Goal: Transaction & Acquisition: Book appointment/travel/reservation

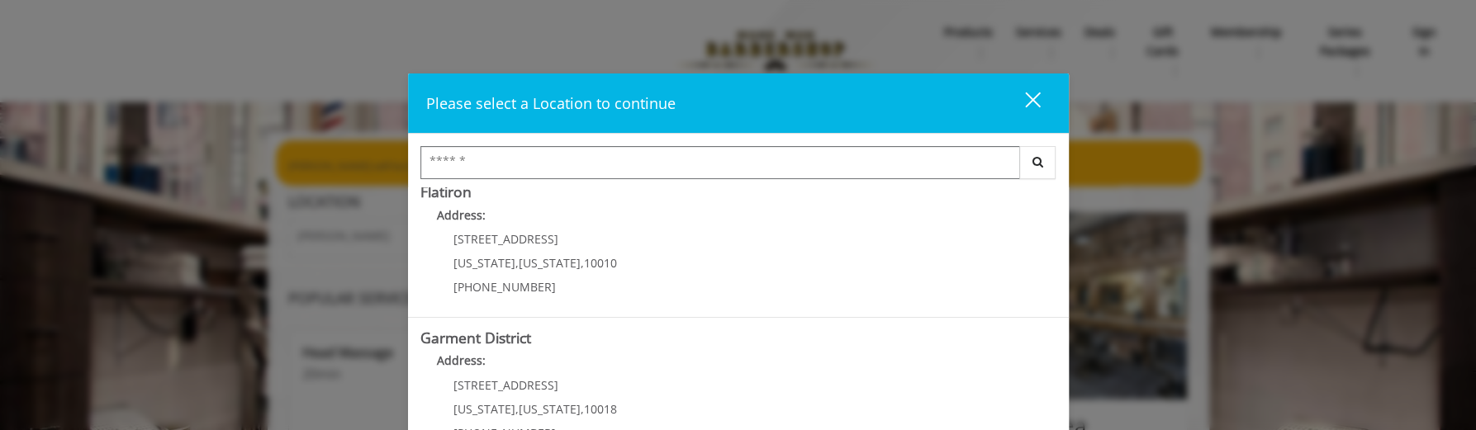
scroll to position [469, 0]
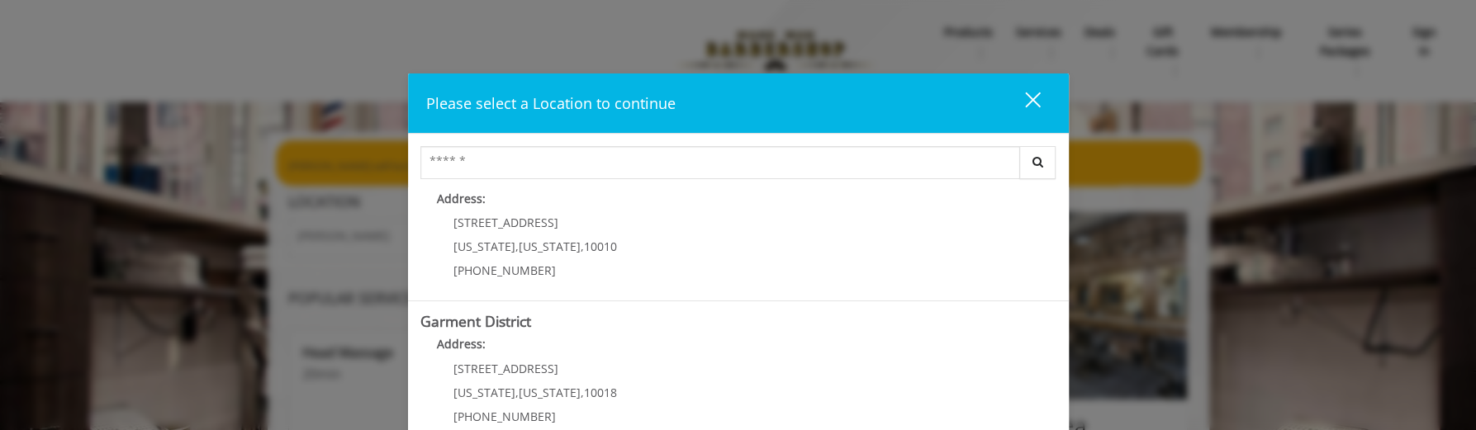
click at [608, 231] on div "10 E 23rd St New York , New York , 10010 (917) 475-1765" at bounding box center [523, 252] width 205 height 72
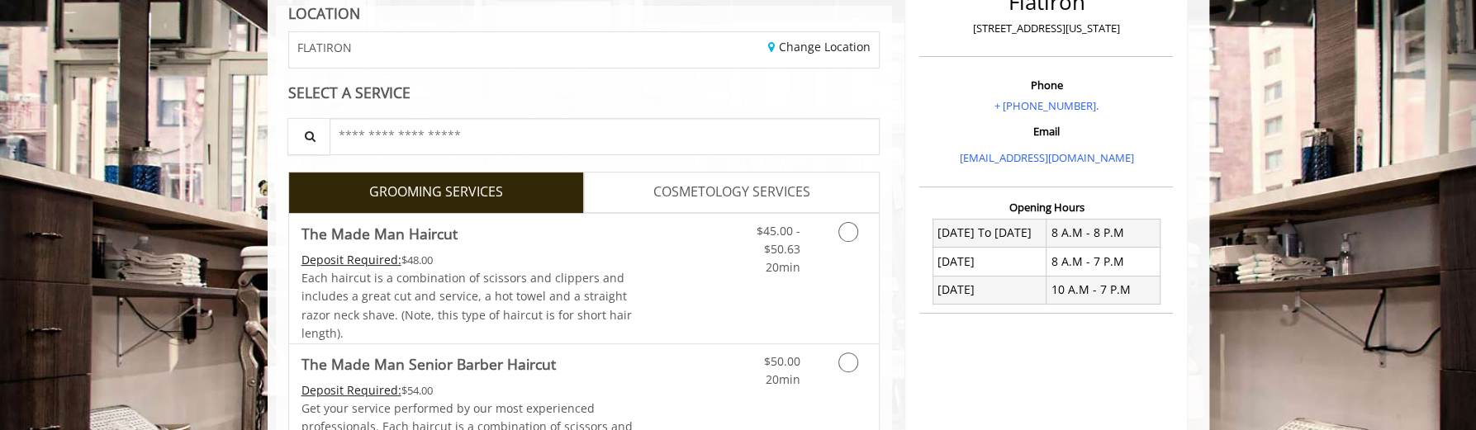
scroll to position [330, 0]
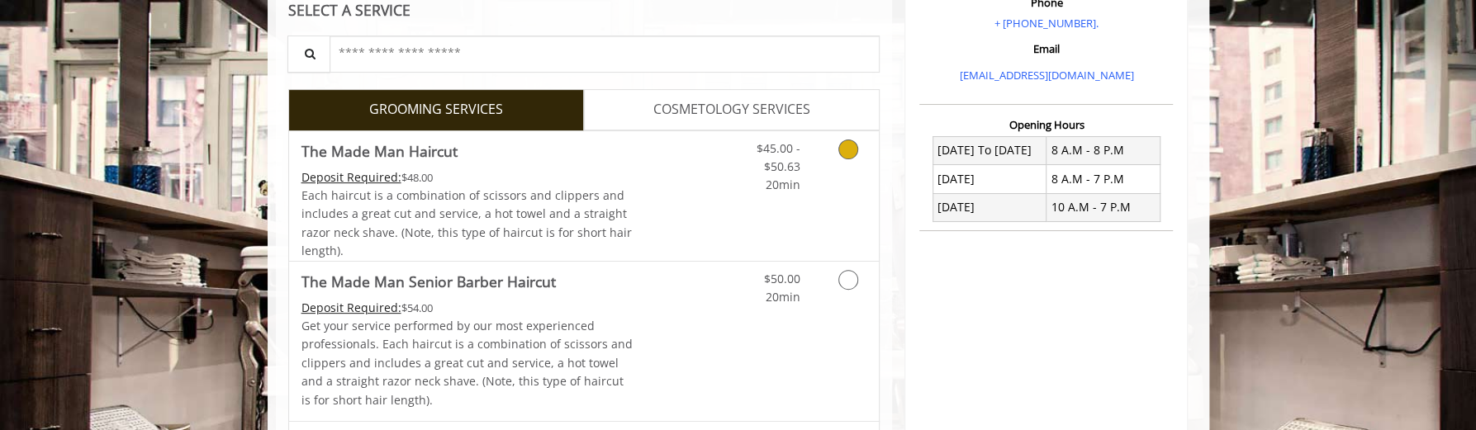
click at [456, 211] on span "Each haircut is a combination of scissors and clippers and includes a great cut…" at bounding box center [467, 223] width 330 height 71
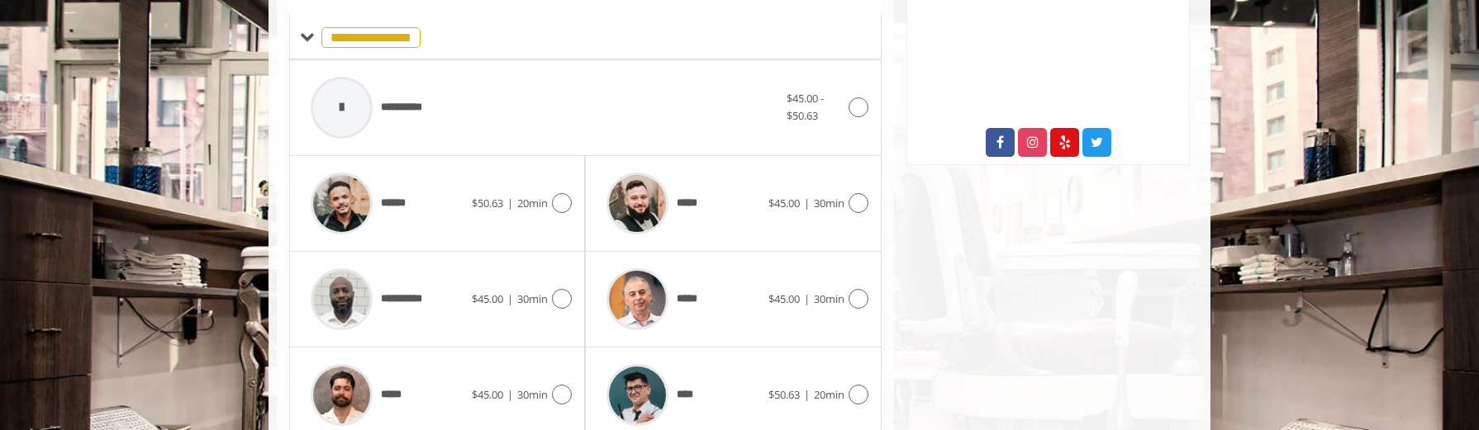
scroll to position [742, 0]
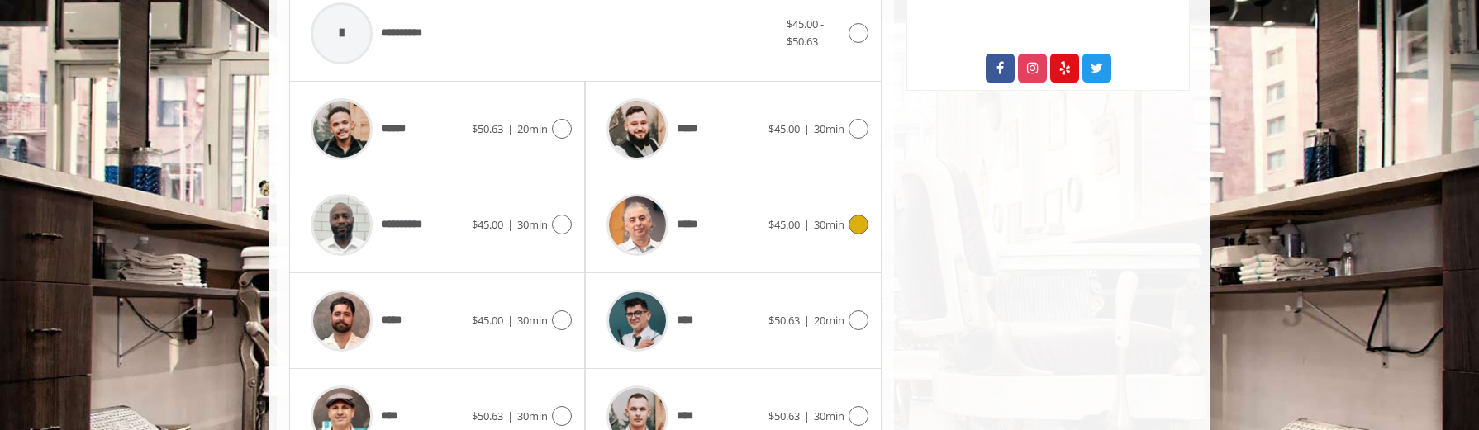
click at [649, 249] on div at bounding box center [637, 225] width 78 height 78
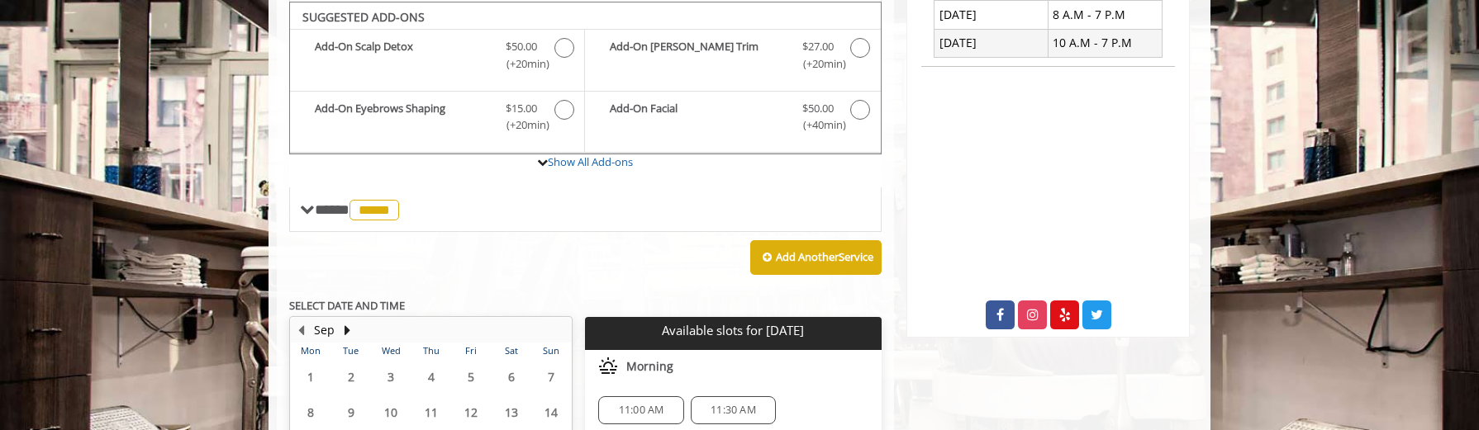
scroll to position [660, 0]
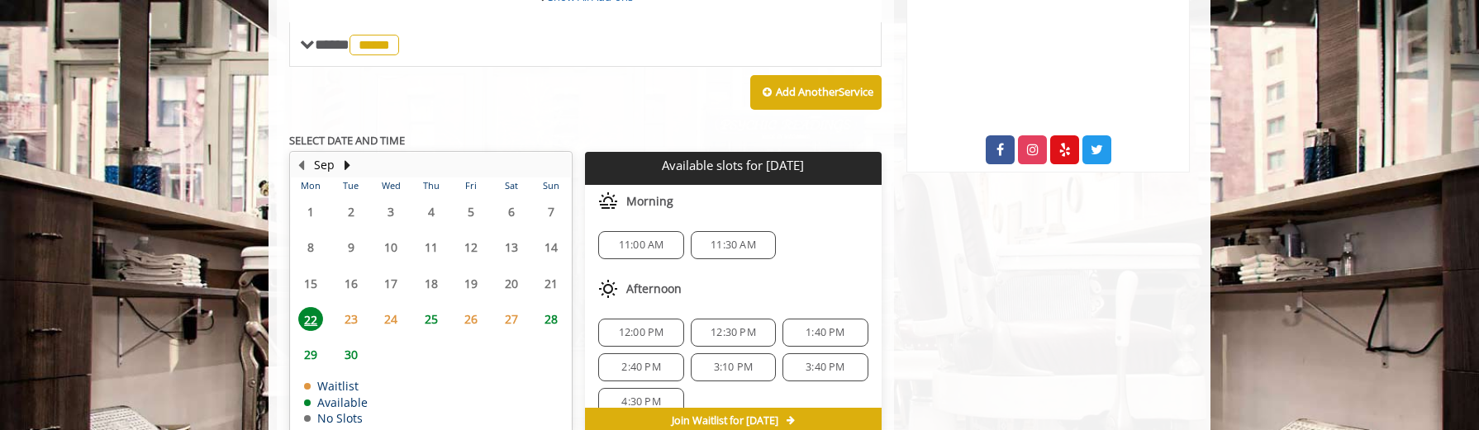
click at [391, 323] on span "24" at bounding box center [390, 319] width 25 height 24
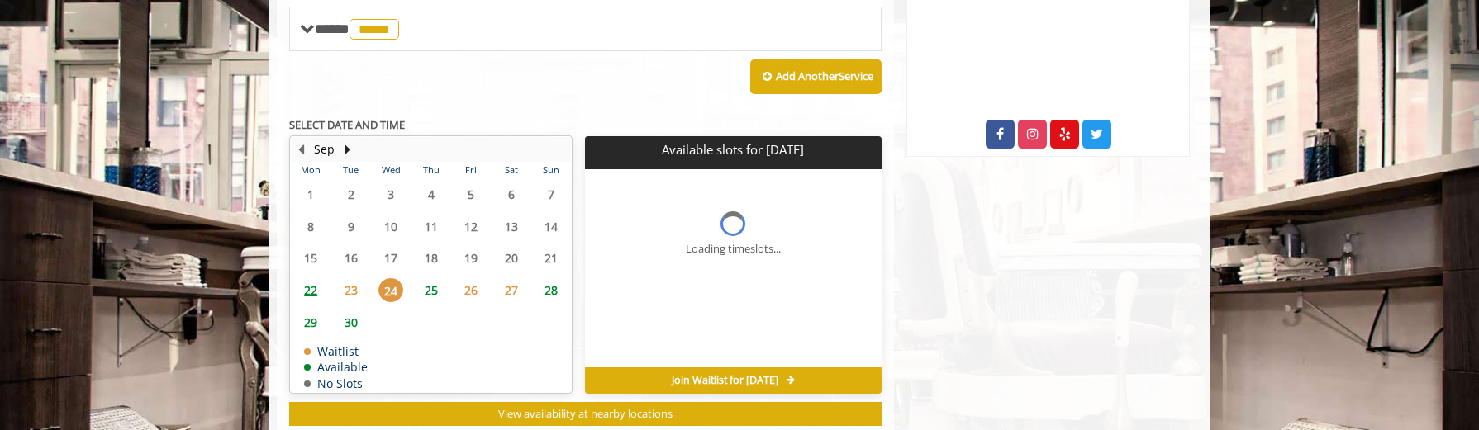
scroll to position [716, 0]
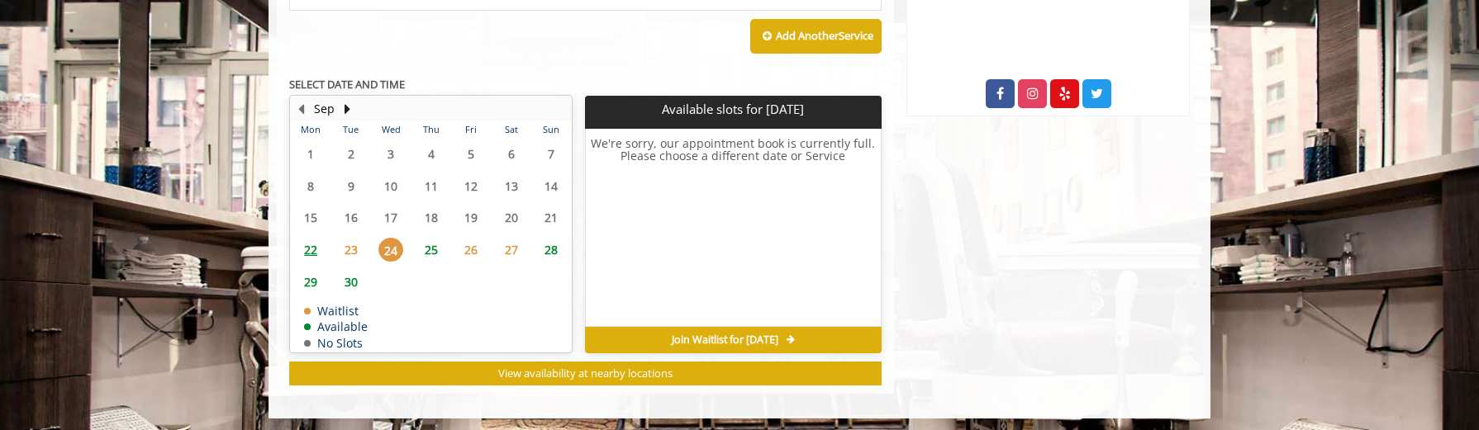
click at [433, 243] on span "25" at bounding box center [431, 250] width 25 height 24
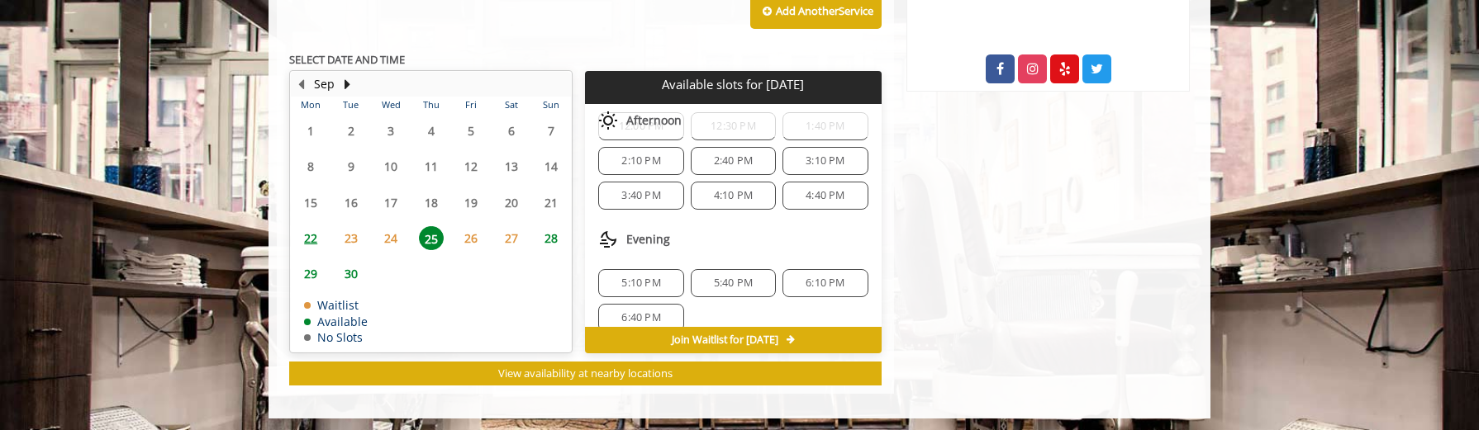
scroll to position [208, 0]
click at [470, 234] on span "26" at bounding box center [471, 238] width 25 height 24
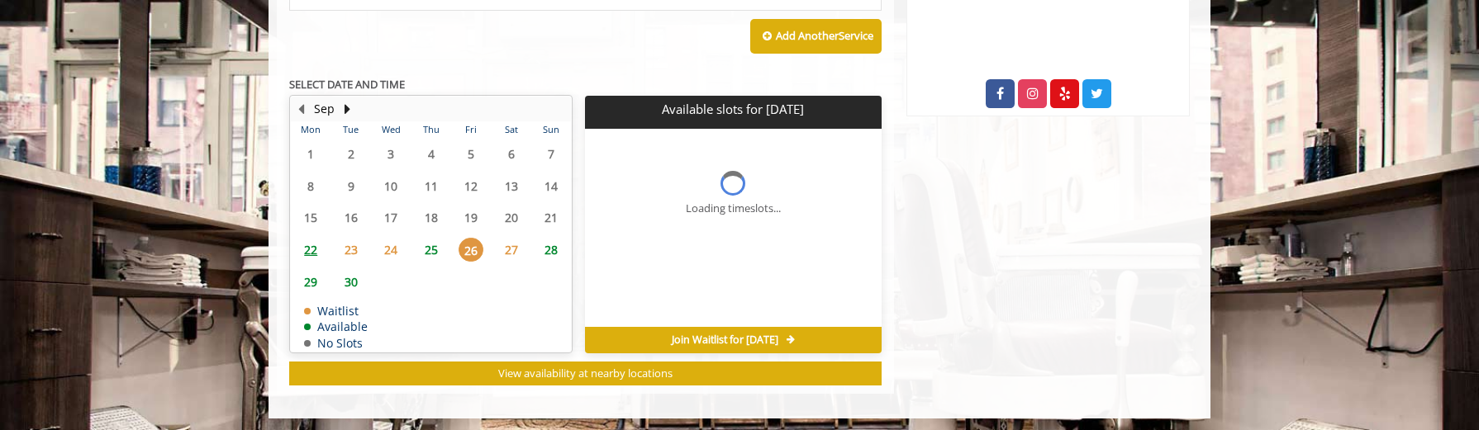
scroll to position [0, 0]
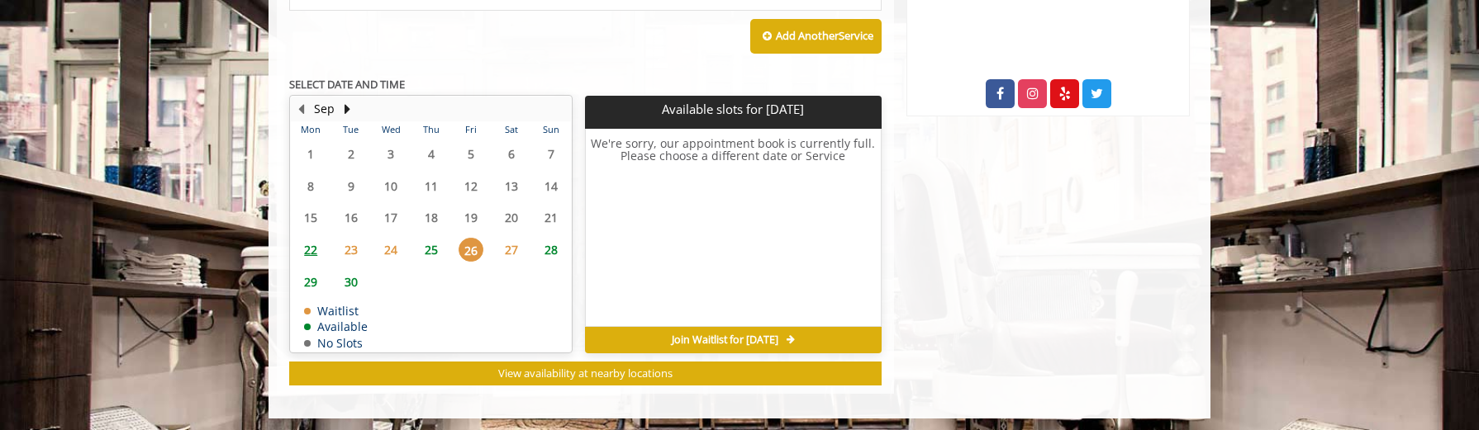
click at [441, 245] on span "25" at bounding box center [431, 250] width 25 height 24
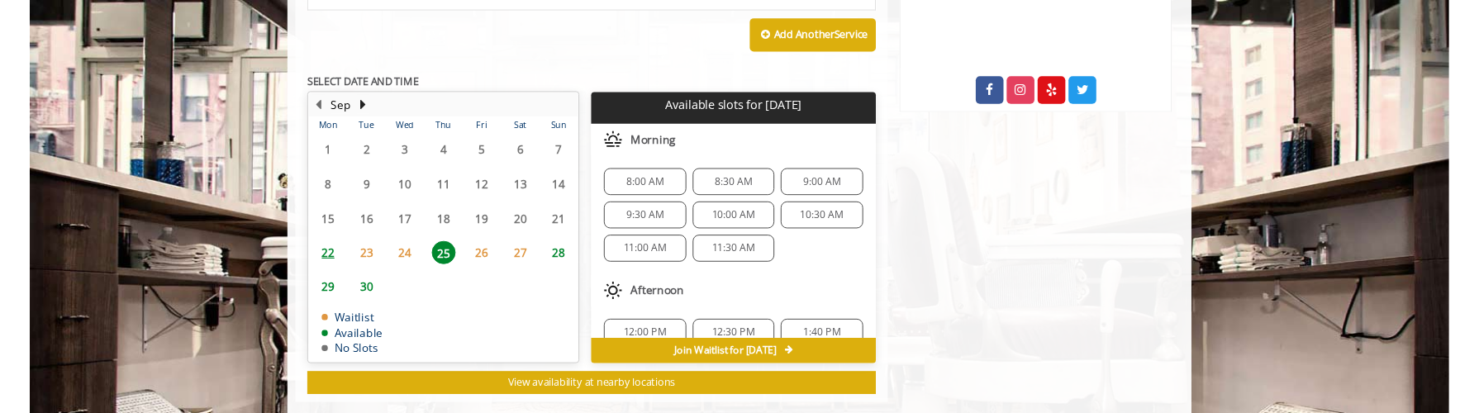
scroll to position [741, 0]
